Goal: Task Accomplishment & Management: Manage account settings

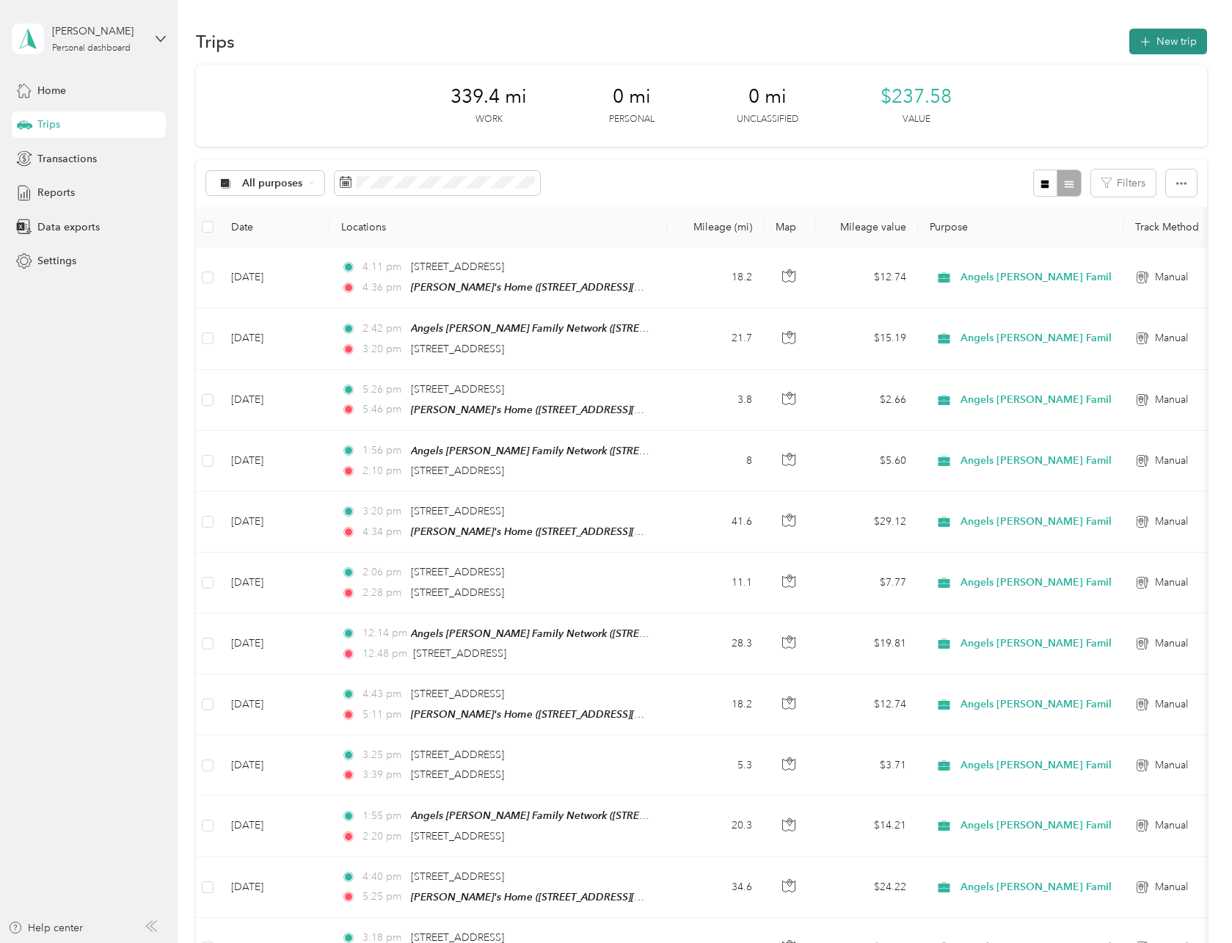
click at [1179, 36] on button "New trip" at bounding box center [1168, 42] width 78 height 26
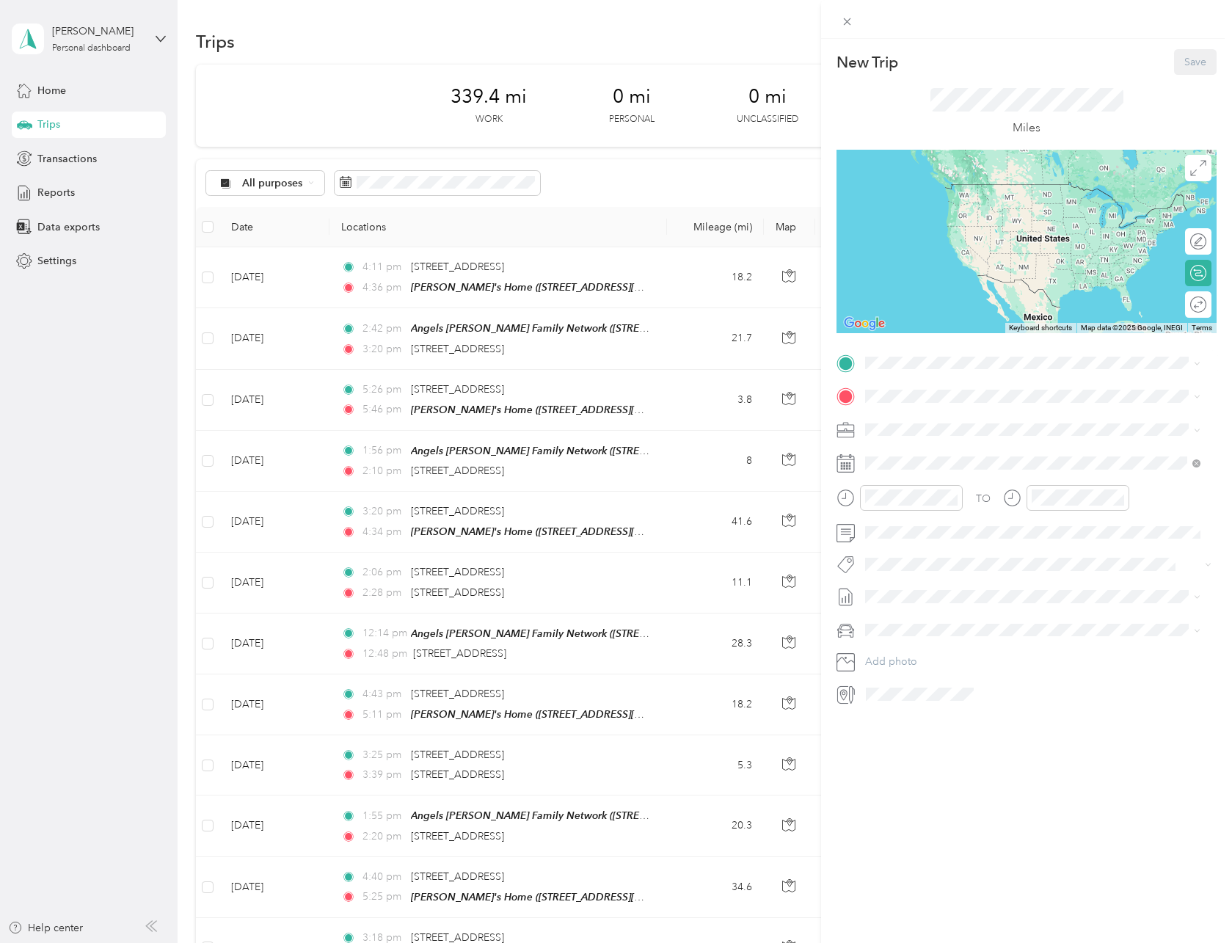
click at [953, 420] on strong "Angels [PERSON_NAME] Family Network" at bounding box center [1043, 419] width 201 height 13
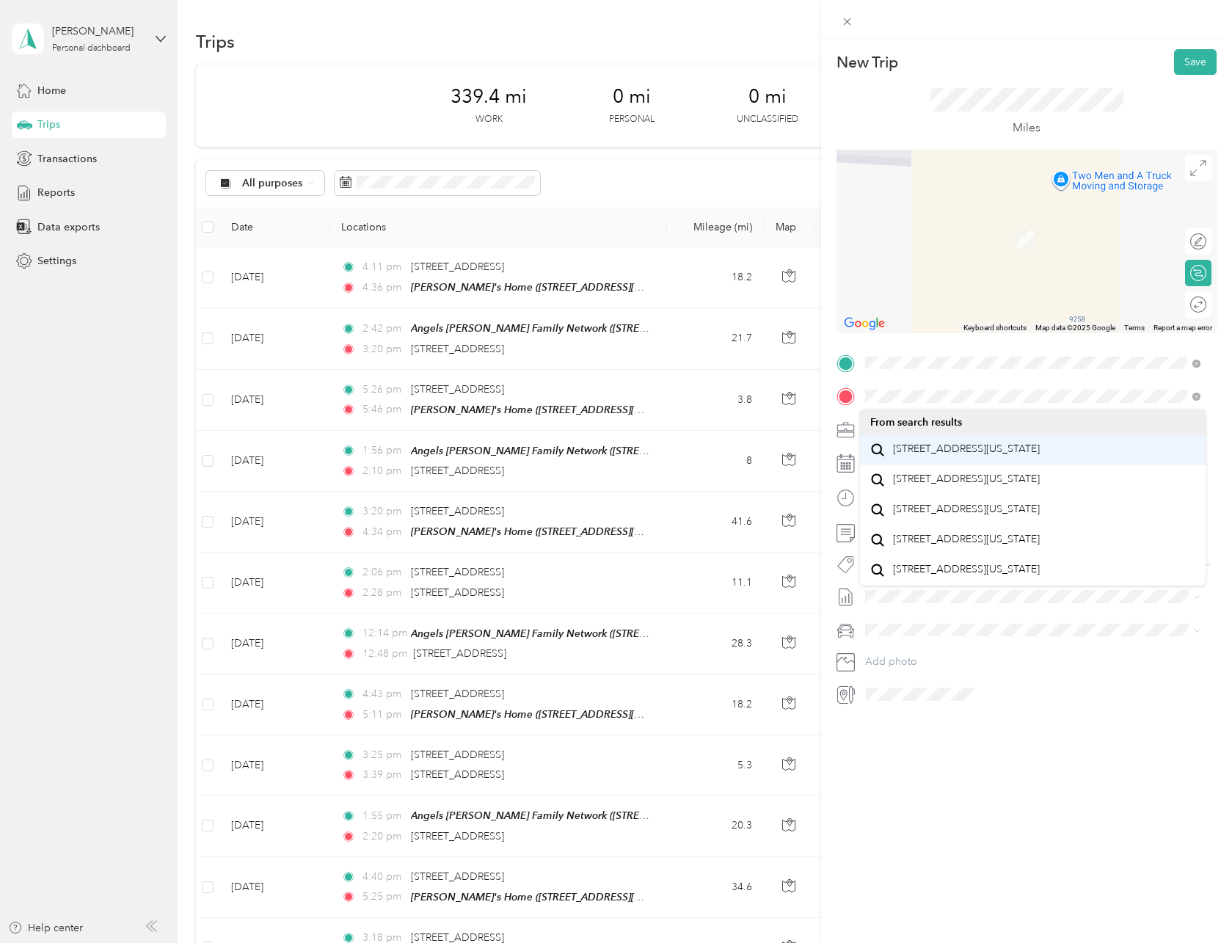
click at [941, 451] on span "[STREET_ADDRESS][US_STATE]" at bounding box center [966, 448] width 147 height 13
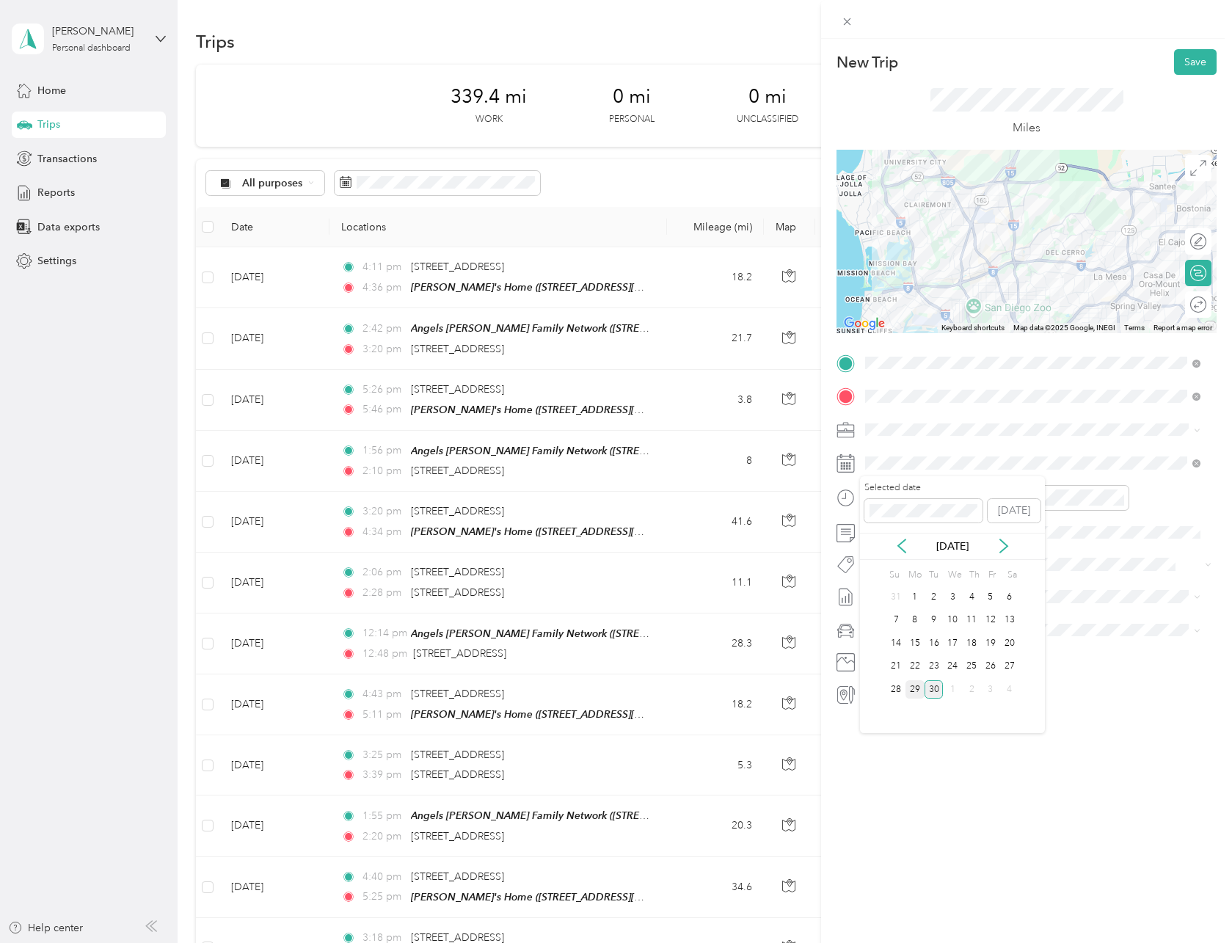
click at [916, 688] on div "29" at bounding box center [914, 689] width 19 height 18
click at [880, 532] on div "01" at bounding box center [880, 535] width 35 height 21
click at [921, 588] on div "48" at bounding box center [922, 588] width 35 height 21
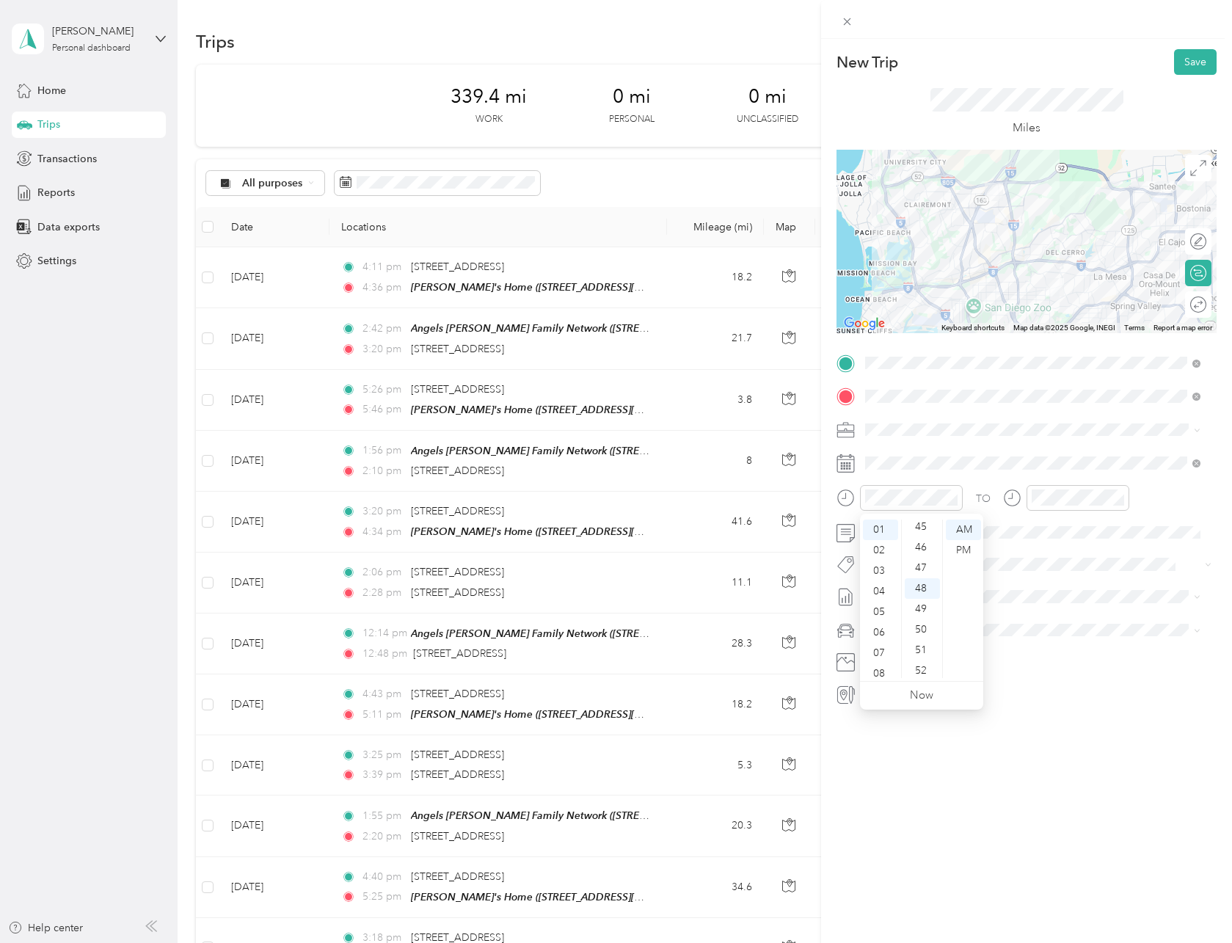
scroll to position [986, 0]
click at [959, 546] on div "PM" at bounding box center [963, 550] width 35 height 21
click at [1043, 555] on div "02" at bounding box center [1046, 556] width 35 height 21
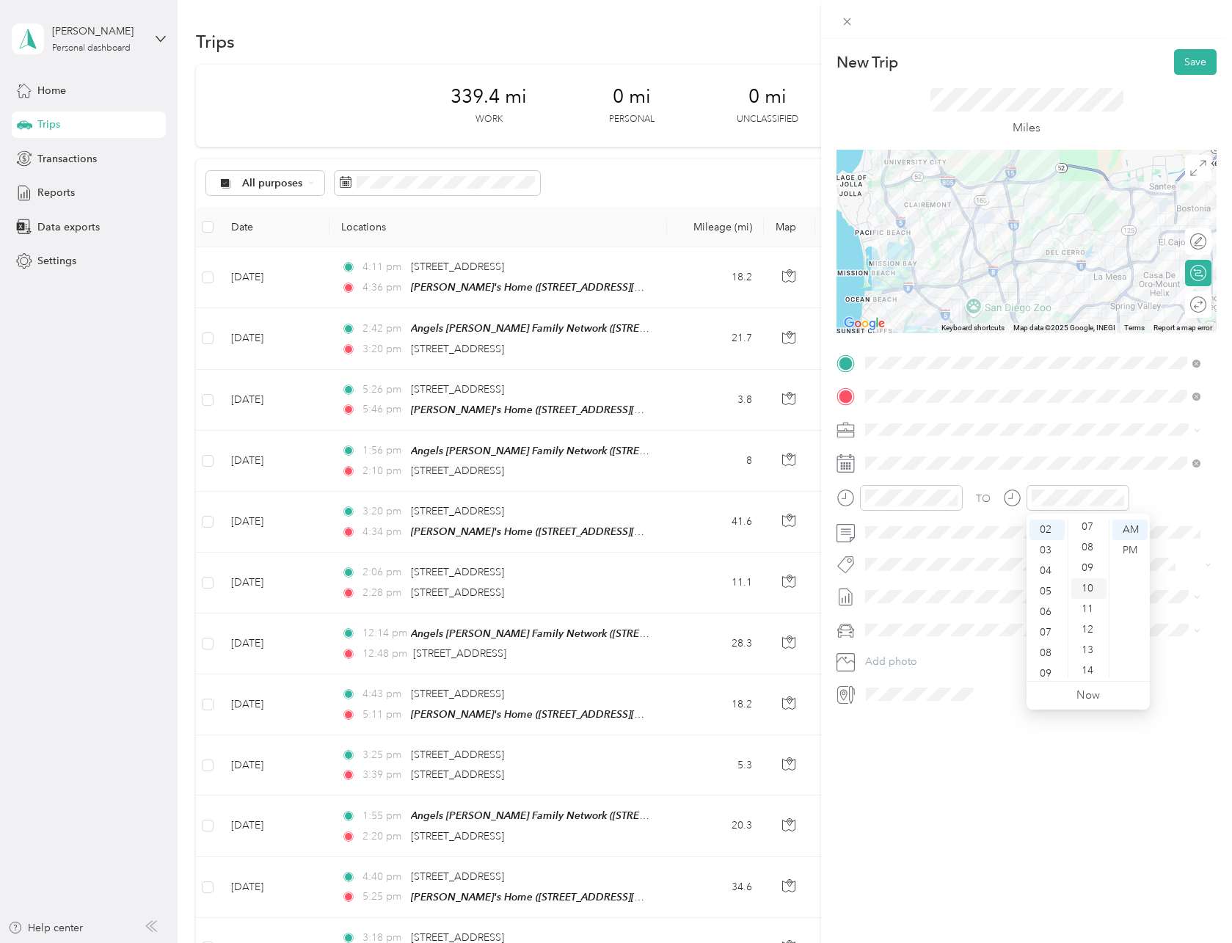
click at [1089, 586] on div "10" at bounding box center [1088, 588] width 35 height 21
click at [1117, 544] on div "PM" at bounding box center [1129, 550] width 35 height 21
click at [905, 587] on span at bounding box center [1038, 596] width 357 height 23
click at [910, 606] on span at bounding box center [1038, 596] width 357 height 23
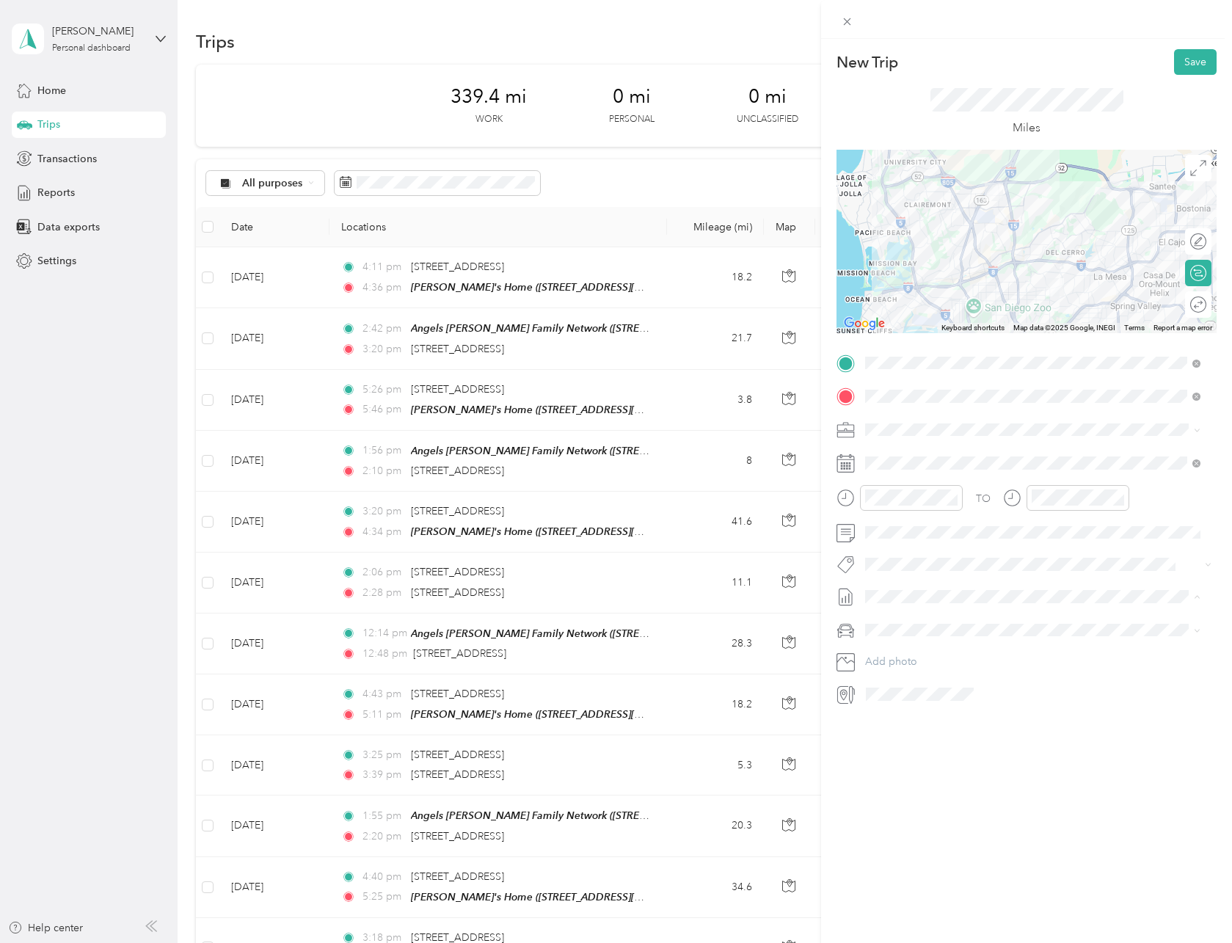
click at [899, 640] on span "[DATE] - [DATE]" at bounding box center [901, 644] width 73 height 15
click at [907, 656] on div "My Car" at bounding box center [1032, 654] width 325 height 15
click at [1178, 57] on button "Save" at bounding box center [1195, 62] width 43 height 26
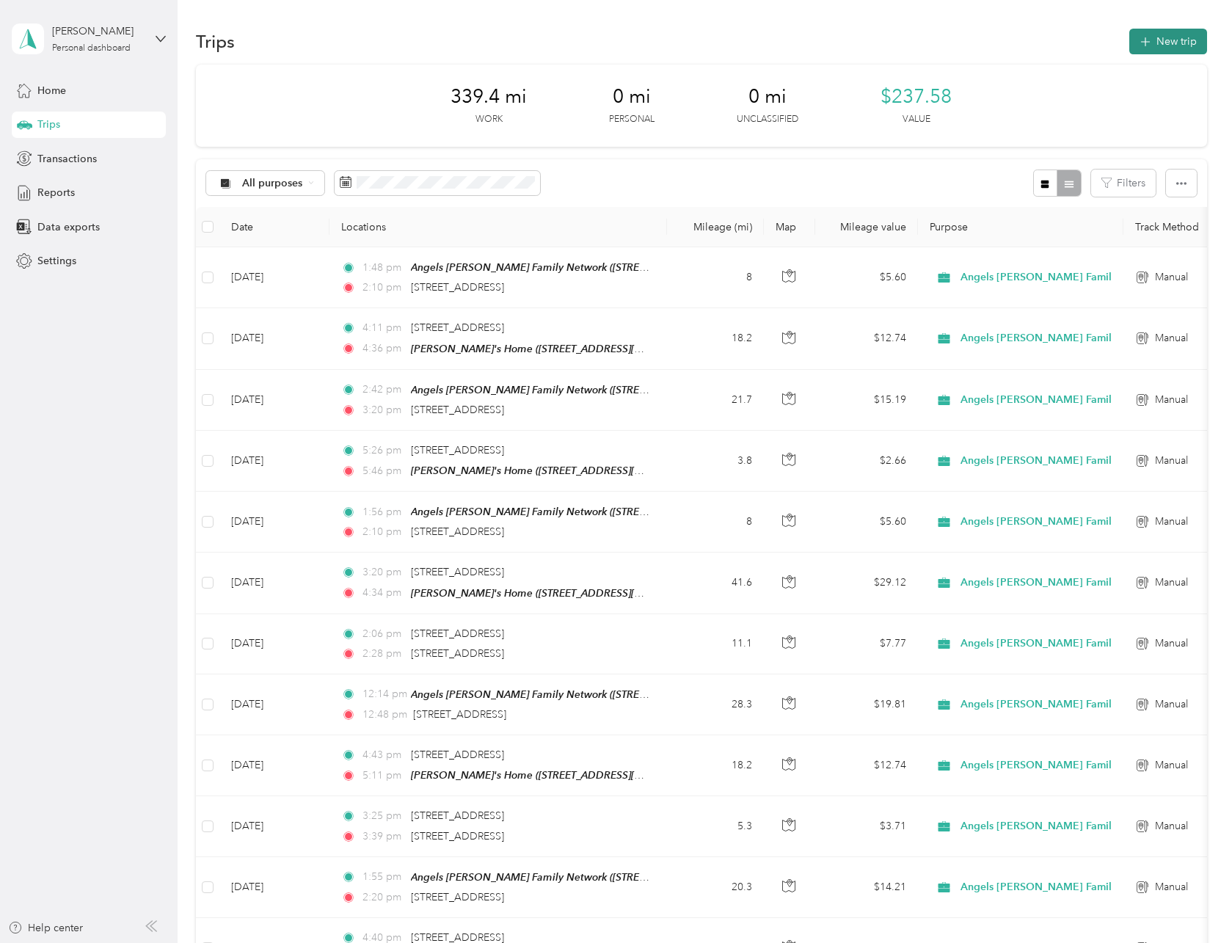
click at [1174, 51] on button "New trip" at bounding box center [1168, 42] width 78 height 26
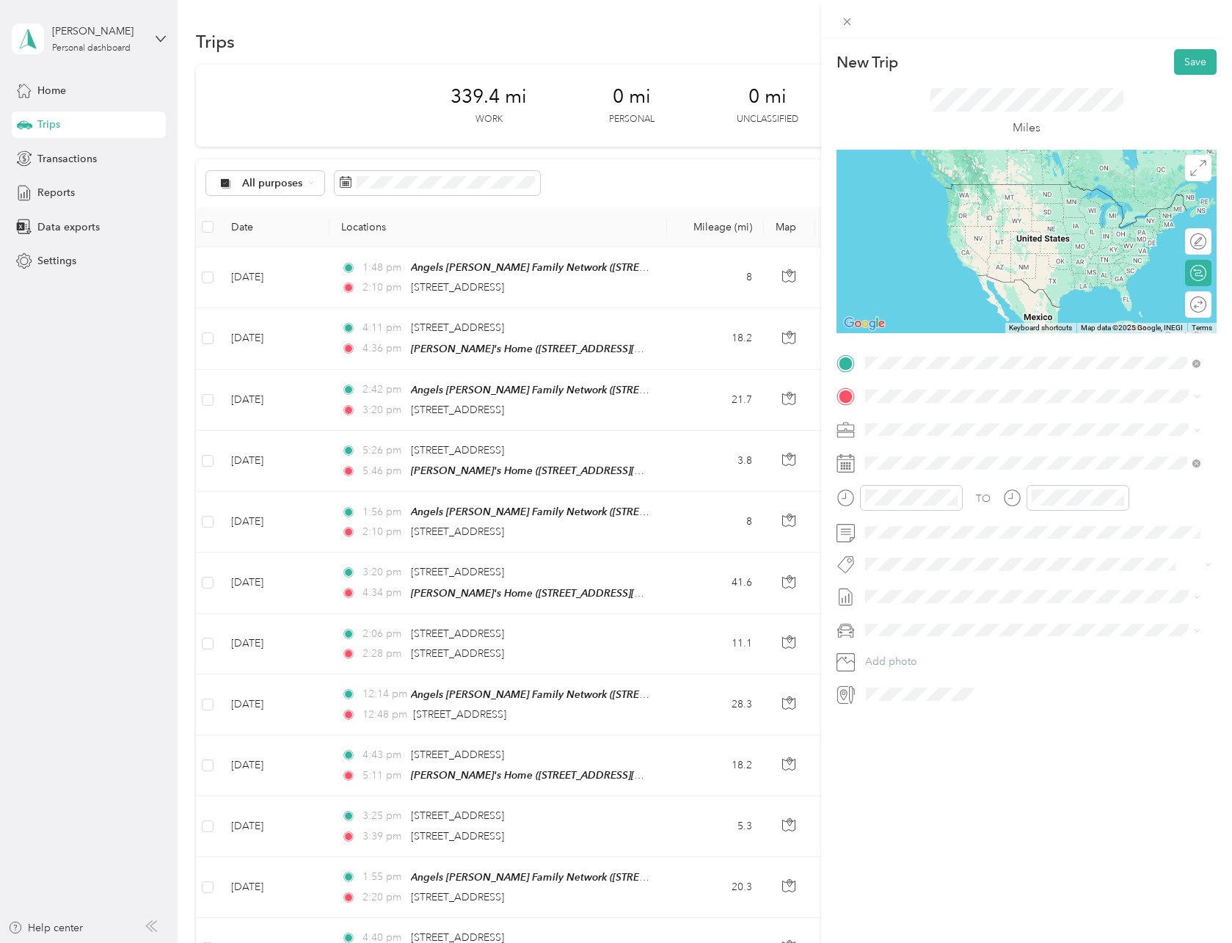
click at [1018, 423] on span "[STREET_ADDRESS][US_STATE]" at bounding box center [966, 415] width 147 height 13
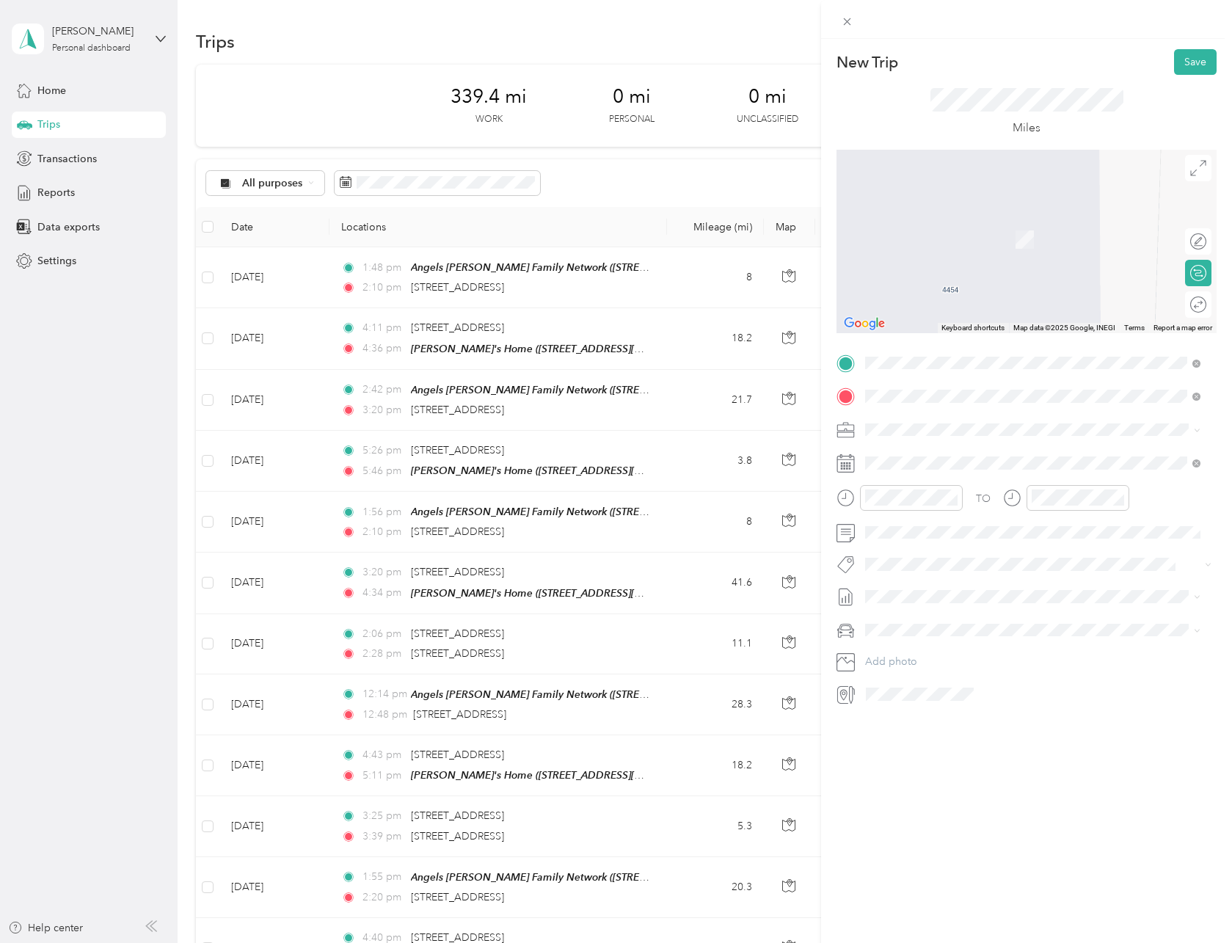
click at [973, 452] on span "[STREET_ADDRESS][US_STATE]" at bounding box center [966, 448] width 147 height 13
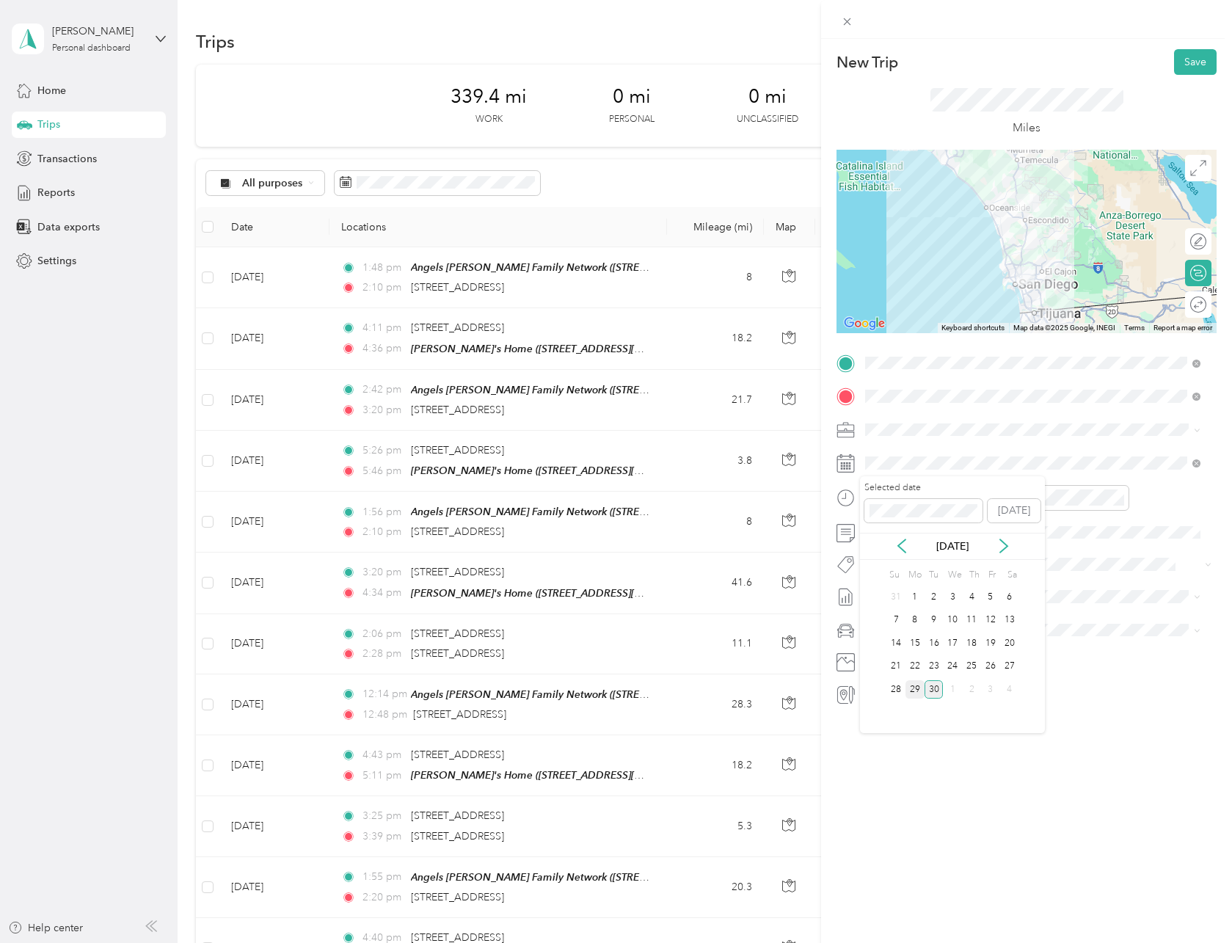
click at [907, 690] on div "29" at bounding box center [914, 689] width 19 height 18
click at [876, 578] on div "03" at bounding box center [880, 576] width 35 height 21
click at [920, 535] on div "06" at bounding box center [922, 532] width 35 height 21
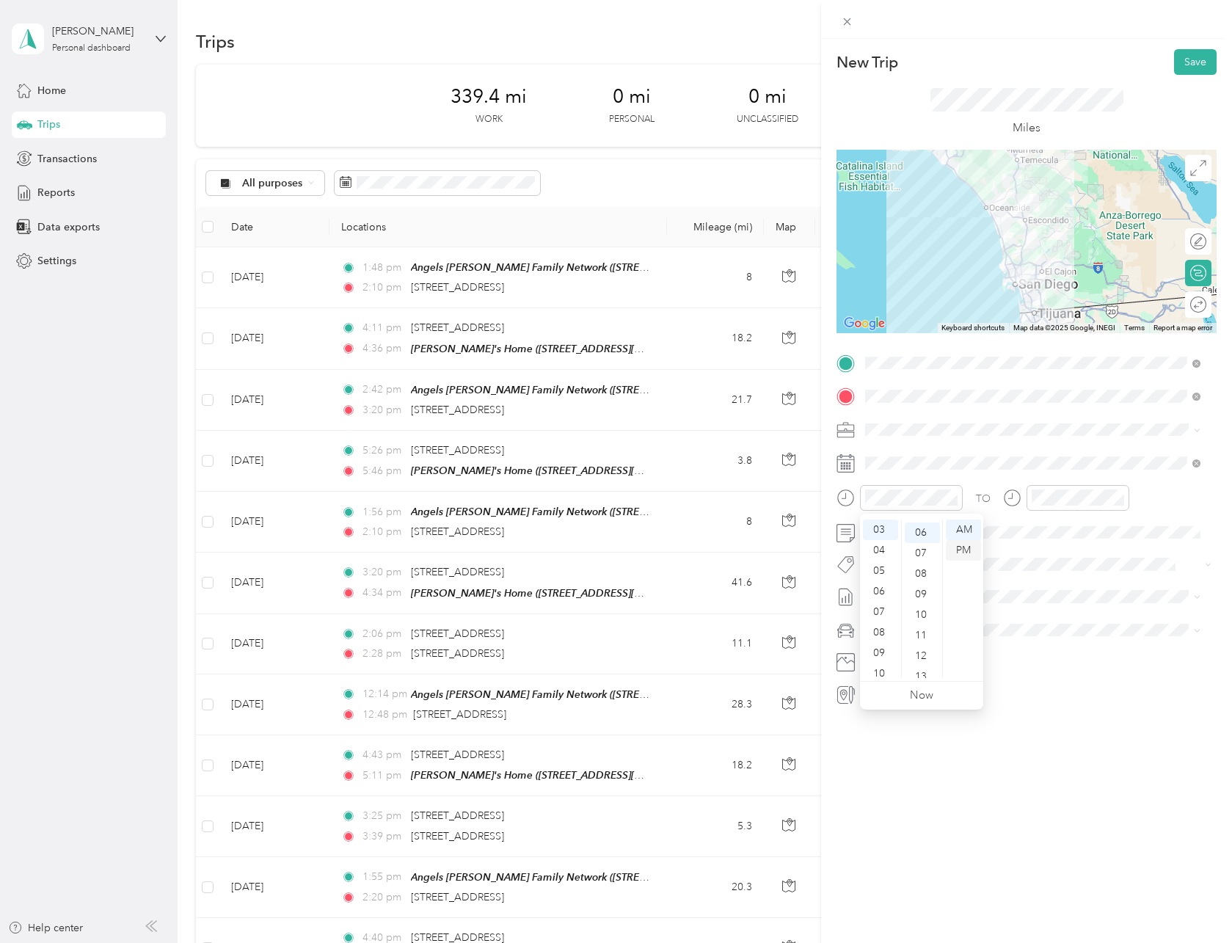
scroll to position [123, 0]
click at [956, 550] on div "PM" at bounding box center [963, 550] width 35 height 21
click at [1040, 569] on div "03" at bounding box center [1046, 576] width 35 height 21
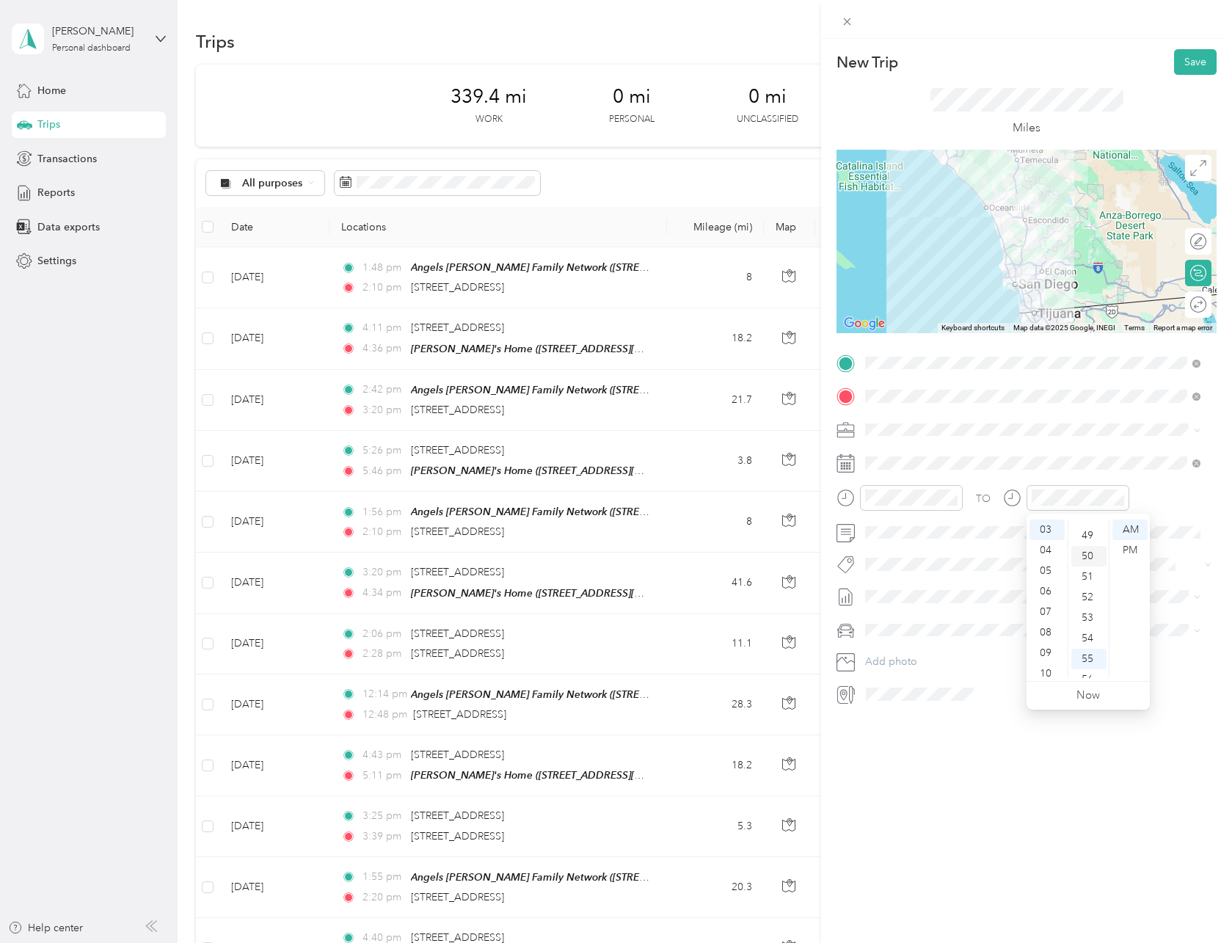
click at [1087, 557] on div "50" at bounding box center [1088, 556] width 35 height 21
click at [1132, 541] on div "PM" at bounding box center [1129, 550] width 35 height 21
click at [919, 538] on span at bounding box center [1038, 532] width 357 height 23
click at [929, 640] on span "[DATE] - [DATE]" at bounding box center [901, 644] width 73 height 15
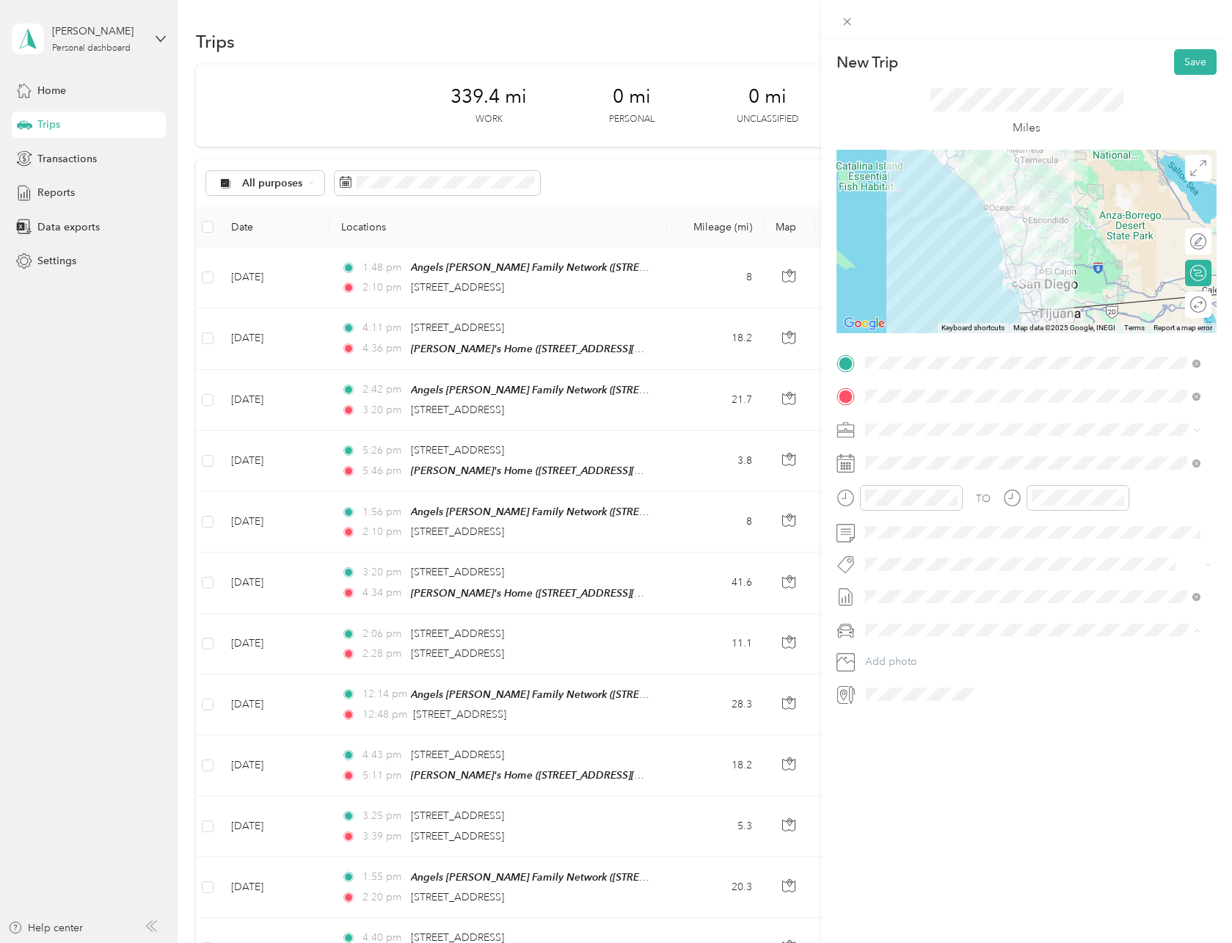
click at [922, 652] on div "My Car" at bounding box center [1032, 655] width 325 height 15
click at [1186, 56] on button "Save" at bounding box center [1195, 62] width 43 height 26
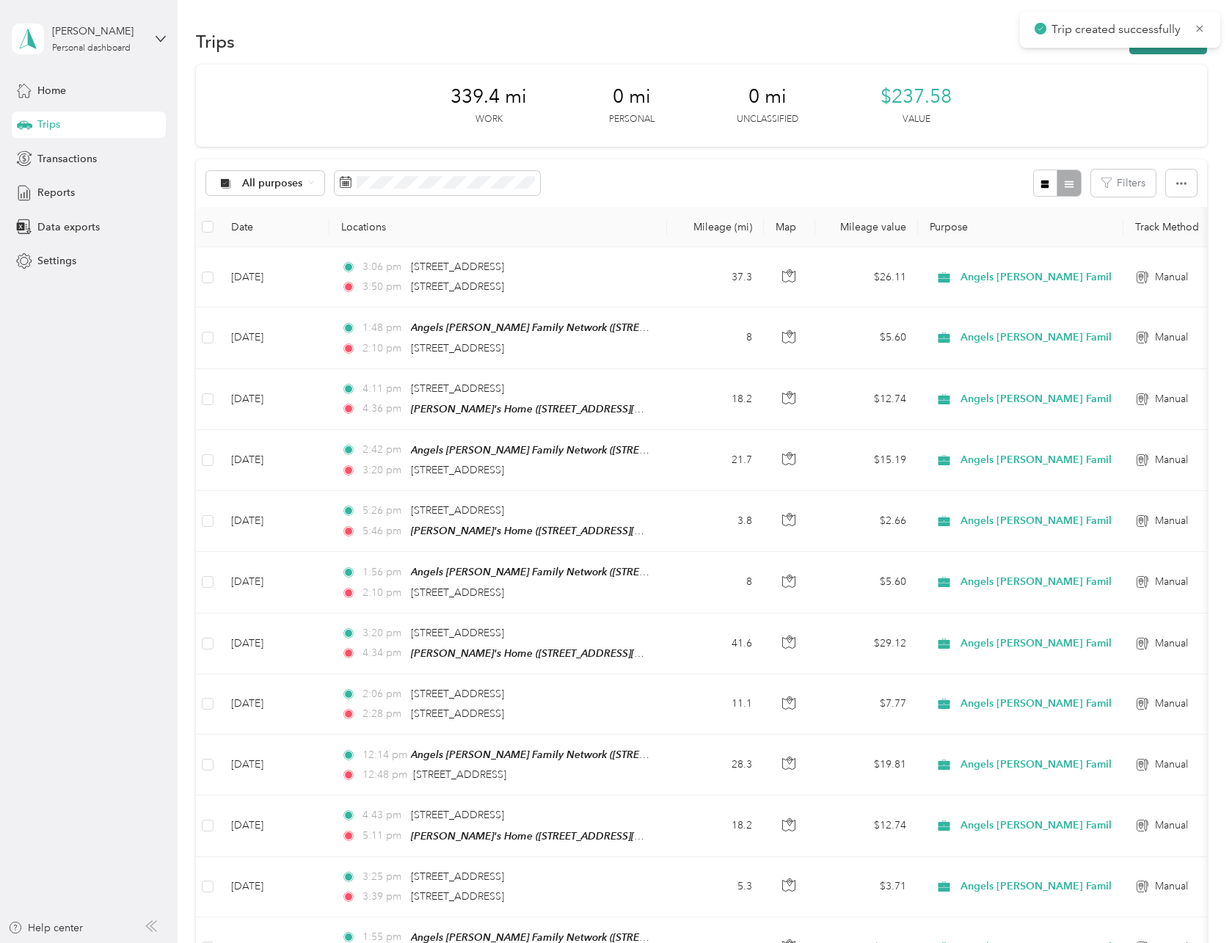
click at [1136, 54] on button "New trip" at bounding box center [1168, 42] width 78 height 26
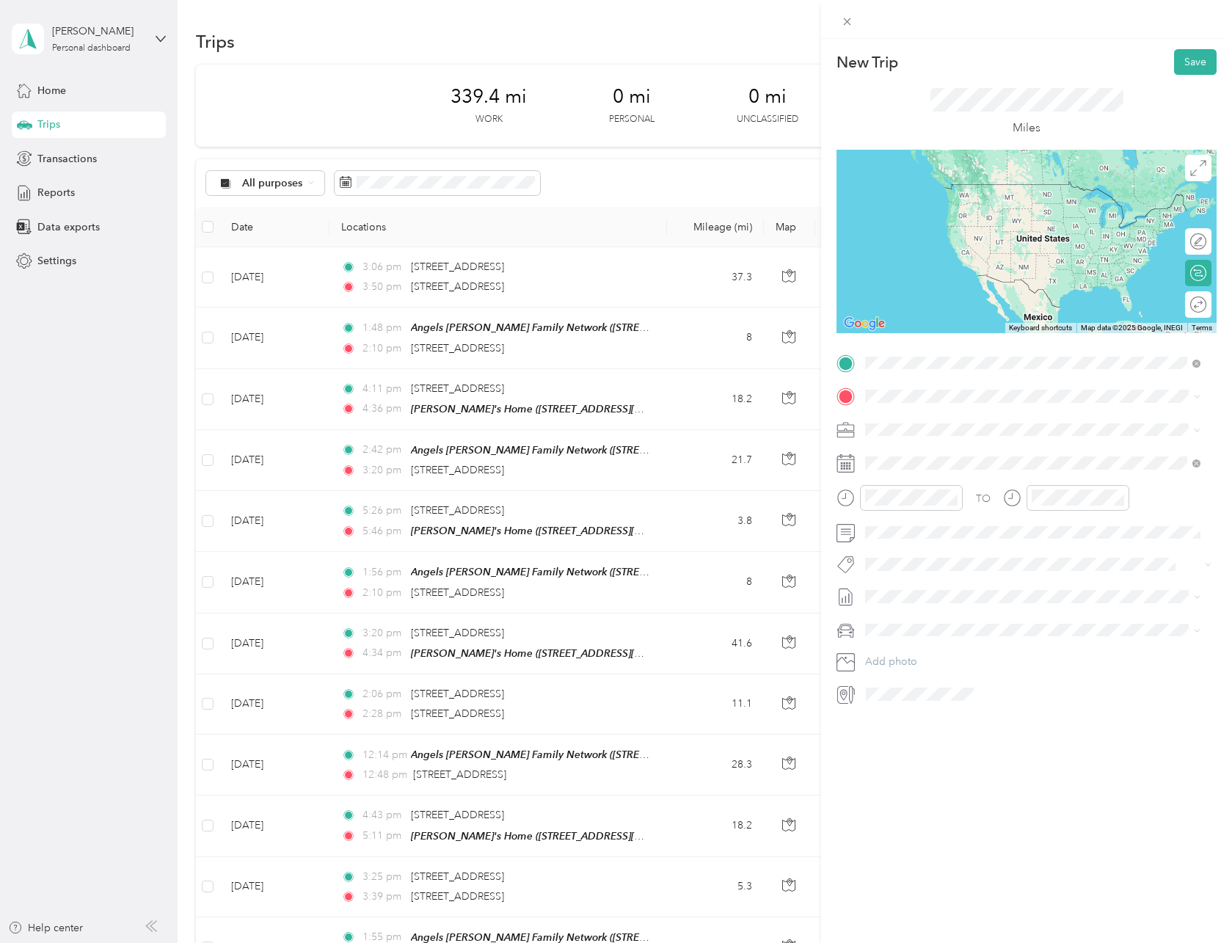
click at [1022, 423] on span "[STREET_ADDRESS][US_STATE]" at bounding box center [966, 415] width 147 height 13
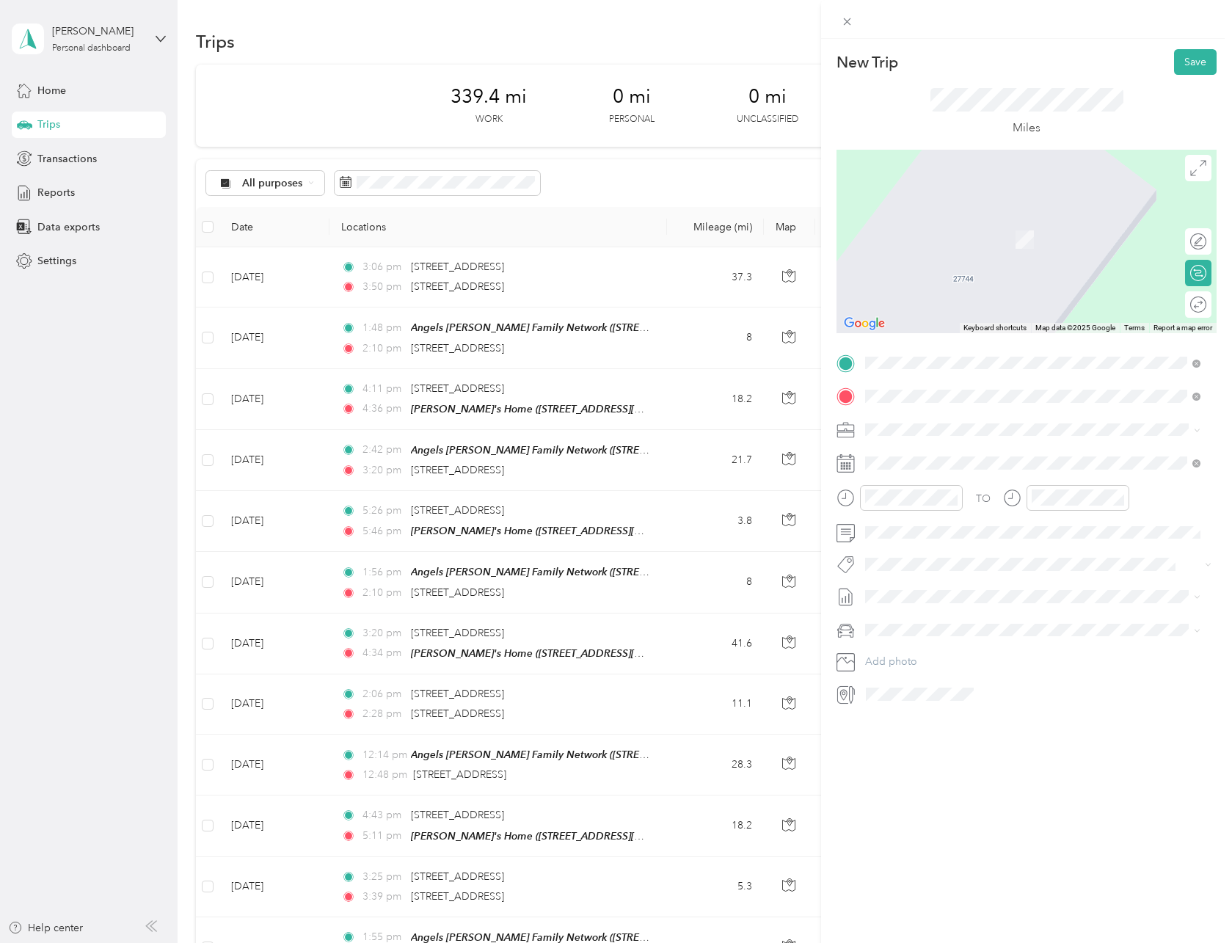
click at [979, 456] on div "[PERSON_NAME]'s Home [STREET_ADDRESS][US_STATE]" at bounding box center [966, 462] width 147 height 31
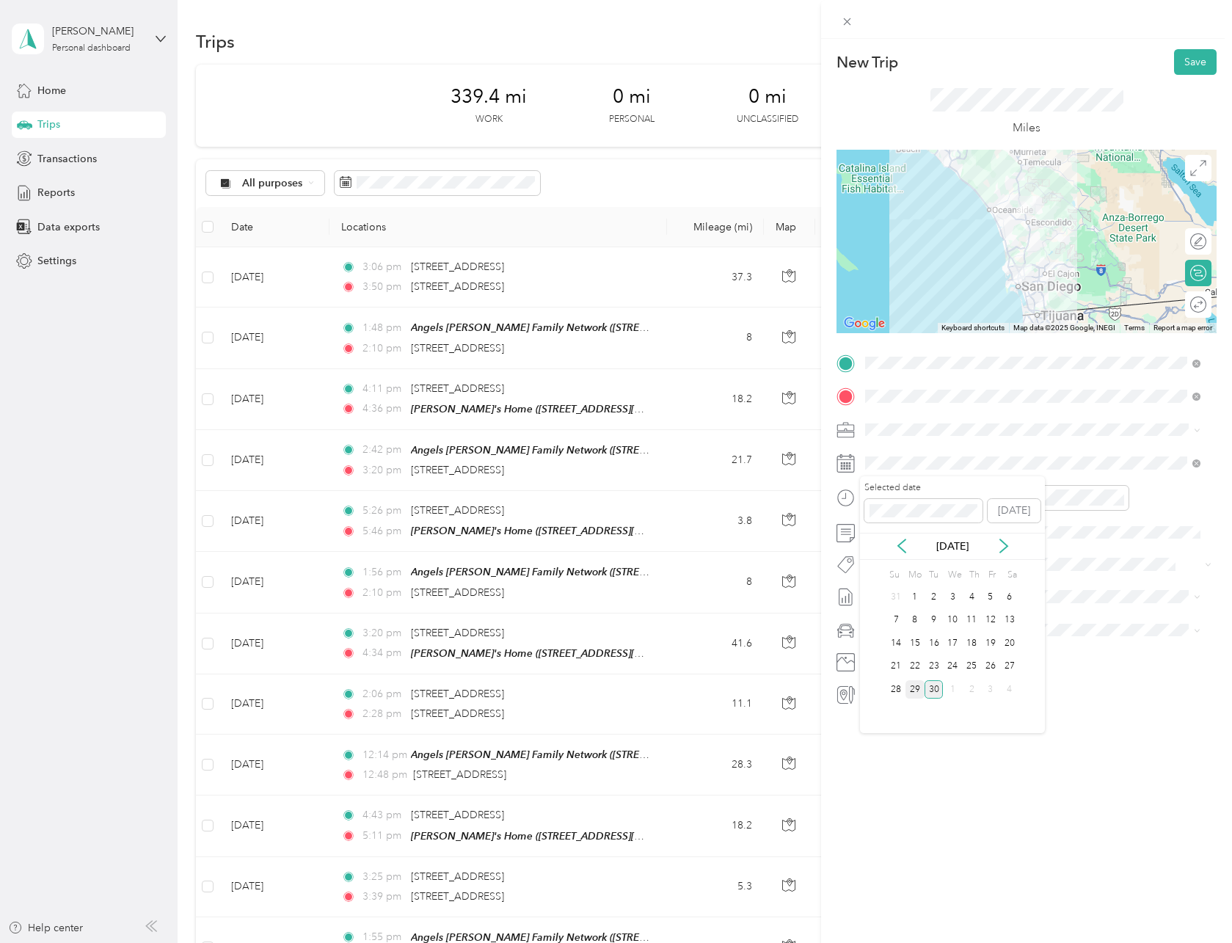
click at [910, 693] on div "29" at bounding box center [914, 689] width 19 height 18
click at [879, 593] on div "04" at bounding box center [880, 597] width 35 height 21
click at [922, 545] on div "35" at bounding box center [922, 541] width 35 height 21
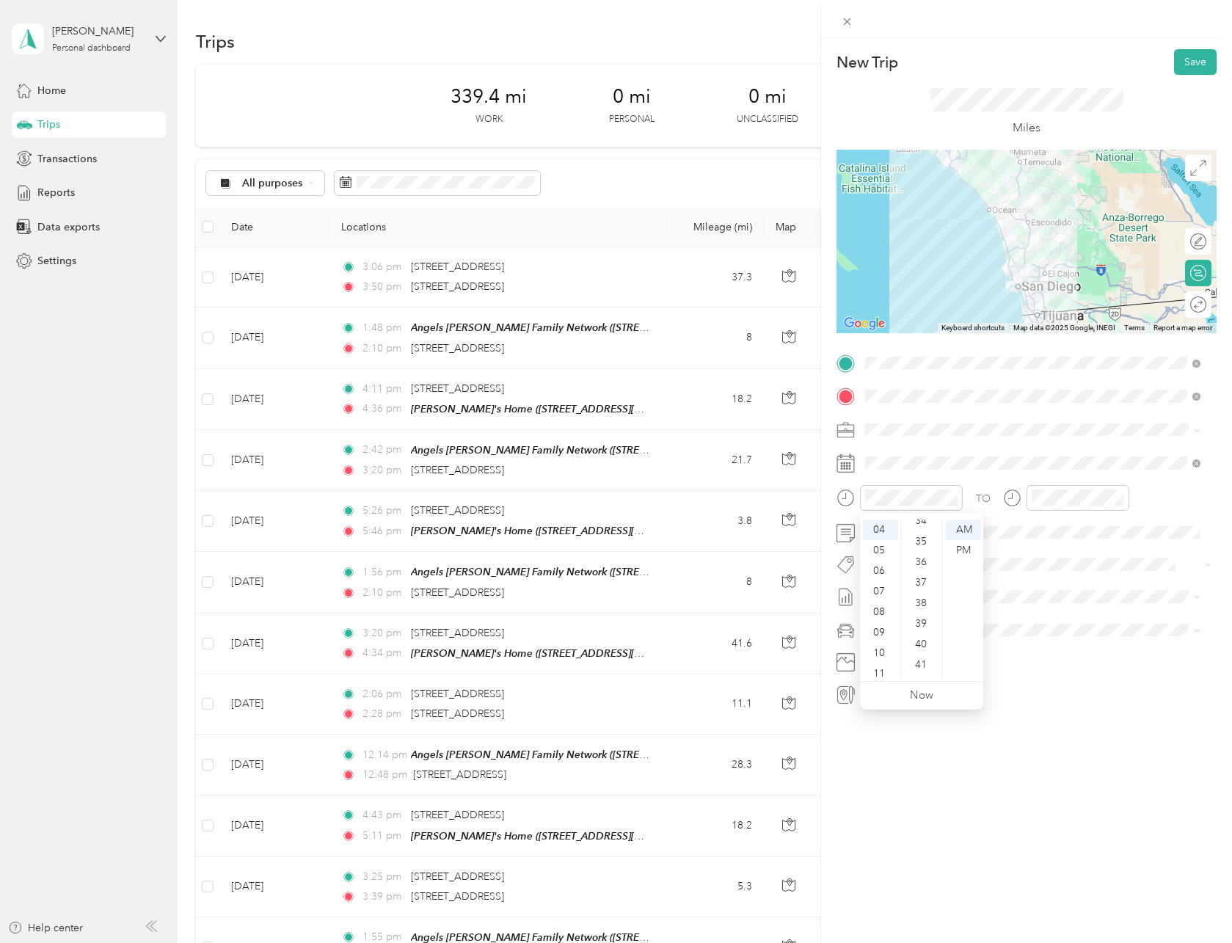
scroll to position [719, 0]
click at [962, 549] on div "PM" at bounding box center [963, 550] width 35 height 21
click at [1048, 545] on div "05" at bounding box center [1046, 544] width 35 height 21
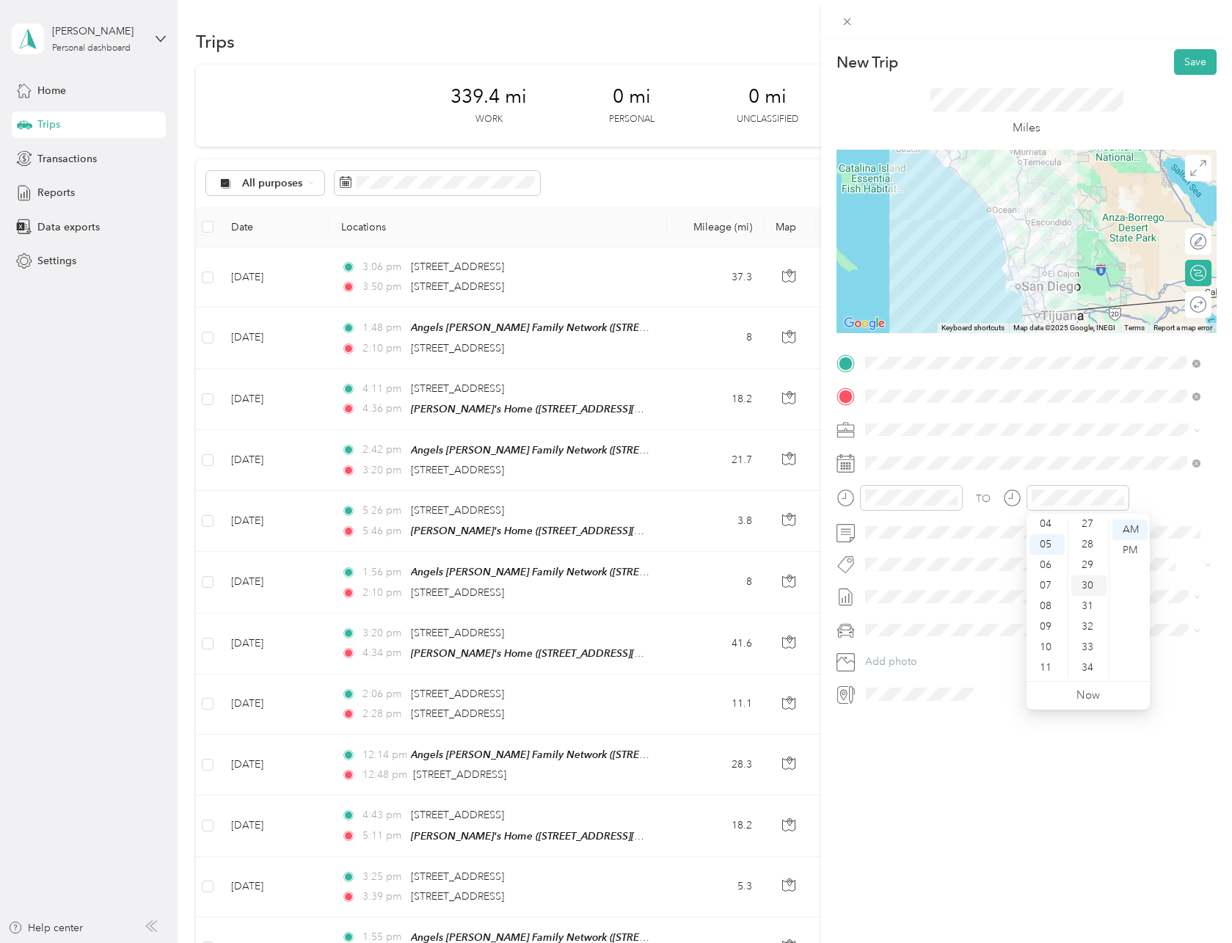
click at [1089, 583] on div "30" at bounding box center [1088, 585] width 35 height 21
click at [1130, 555] on div "PM" at bounding box center [1129, 550] width 35 height 21
click at [884, 540] on span at bounding box center [1038, 532] width 357 height 23
click at [954, 648] on li "[DATE] - [DATE] Draft" at bounding box center [1033, 642] width 346 height 23
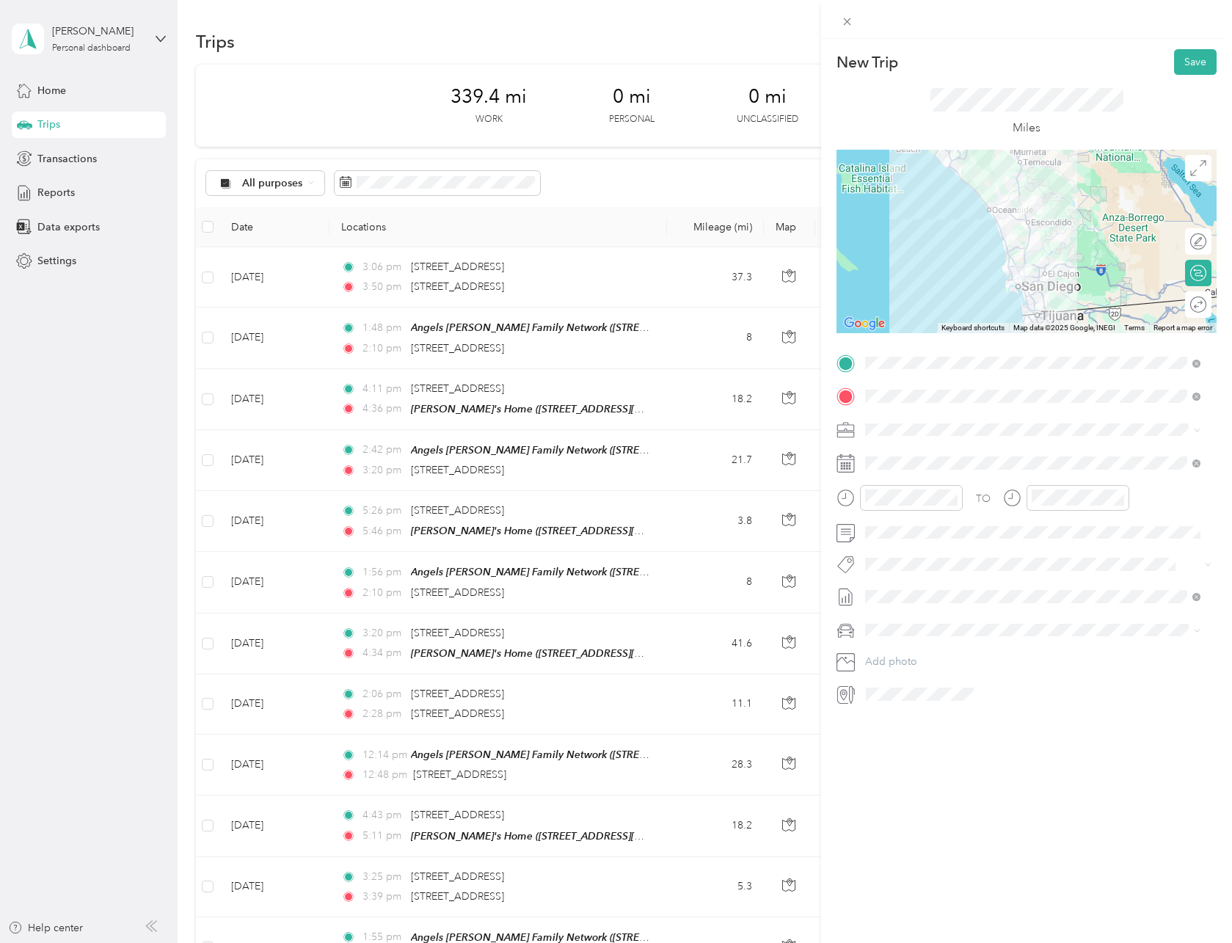
click at [944, 619] on span at bounding box center [1038, 629] width 357 height 23
drag, startPoint x: 946, startPoint y: 651, endPoint x: 946, endPoint y: 637, distance: 13.9
click at [946, 651] on div "My Car" at bounding box center [1032, 655] width 325 height 15
click at [1174, 55] on button "Save" at bounding box center [1195, 62] width 43 height 26
